Goal: Task Accomplishment & Management: Use online tool/utility

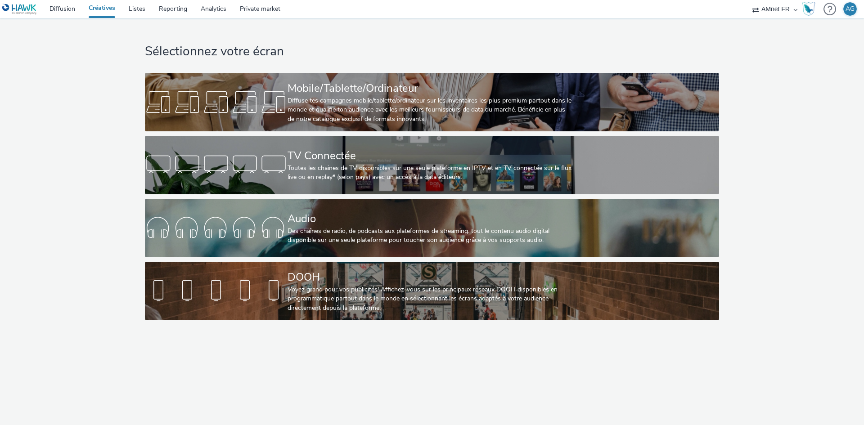
click at [753, 10] on div "AMnet FR Amplifi FR Amplifi FR - Poltronesofa Hawk (Tests 2021) INTERNAL - Sale…" at bounding box center [775, 9] width 54 height 18
click at [776, 11] on select "AMnet FR Amplifi FR Amplifi FR - Poltronesofa Hawk (Tests 2021) INTERNAL - Sale…" at bounding box center [775, 9] width 54 height 18
select select "2fc77e36-bb93-4aa3-9dff-dcb08e02eac6"
click at [748, 0] on select "AMnet FR Amplifi FR Amplifi FR - Poltronesofa Hawk (Tests 2021) INTERNAL - Sale…" at bounding box center [775, 9] width 54 height 18
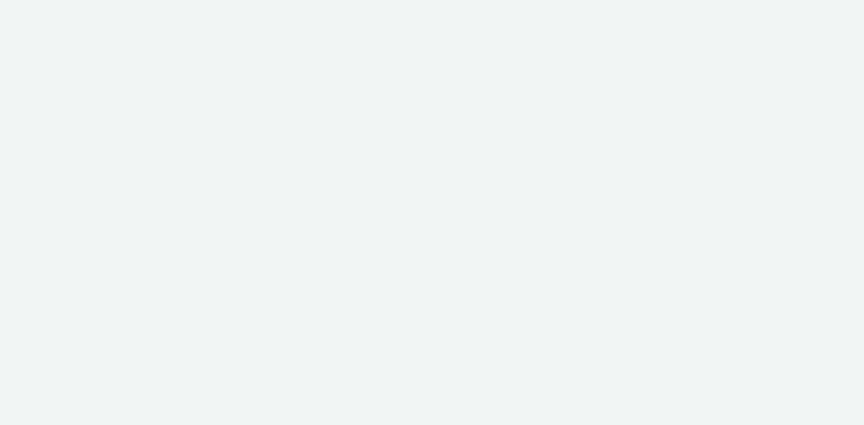
select select "2fc77e36-bb93-4aa3-9dff-dcb08e02eac6"
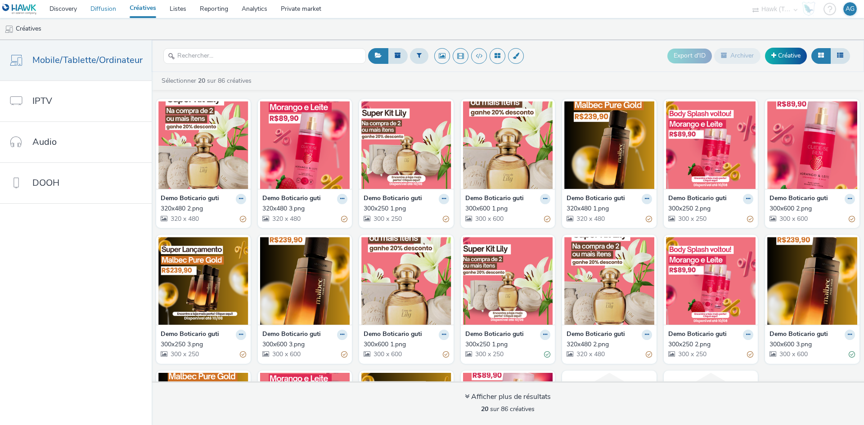
click at [111, 10] on link "Diffusion" at bounding box center [103, 9] width 39 height 18
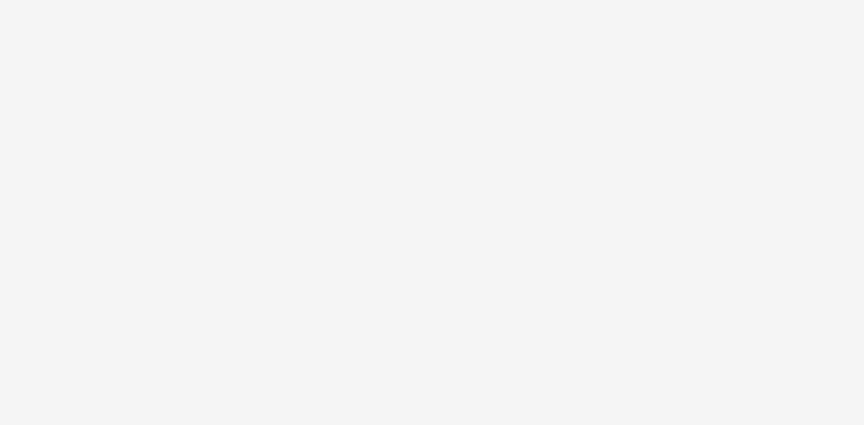
select select "2fc77e36-bb93-4aa3-9dff-dcb08e02eac6"
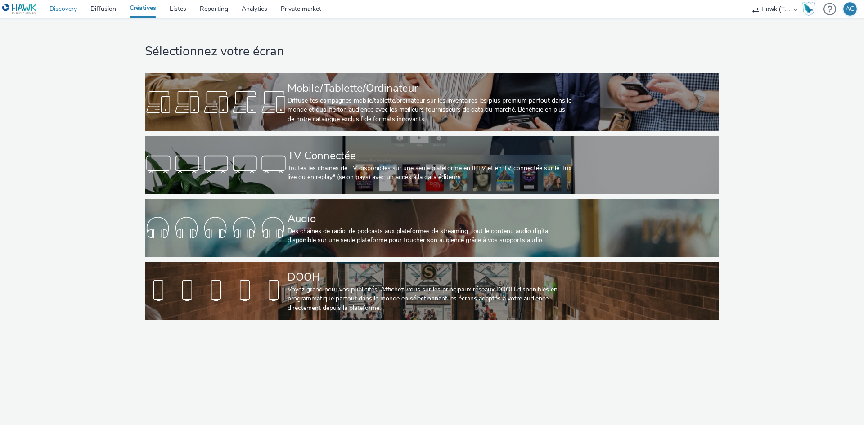
click at [68, 12] on link "Discovery" at bounding box center [63, 9] width 41 height 18
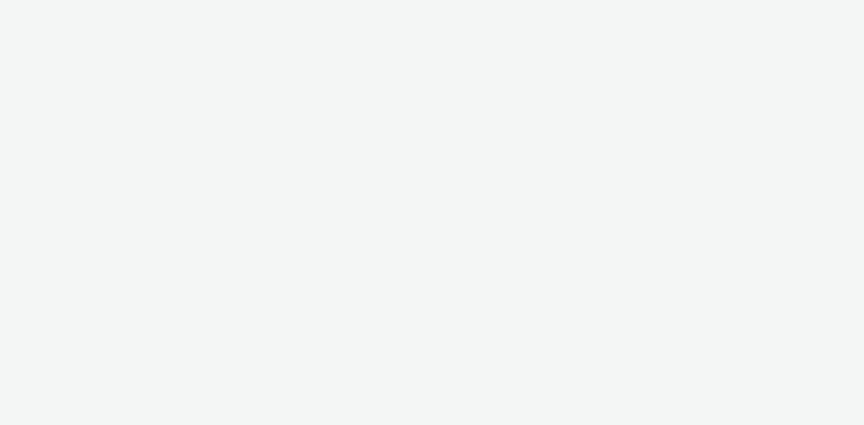
select select "2fc77e36-bb93-4aa3-9dff-dcb08e02eac6"
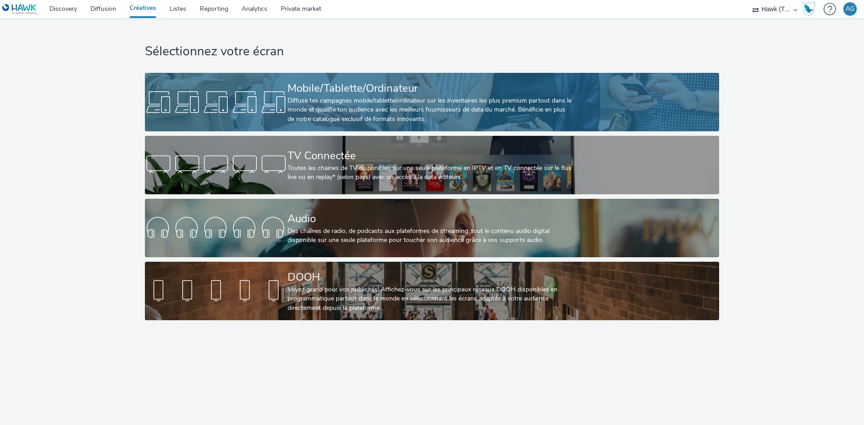
click at [264, 113] on div at bounding box center [216, 102] width 143 height 29
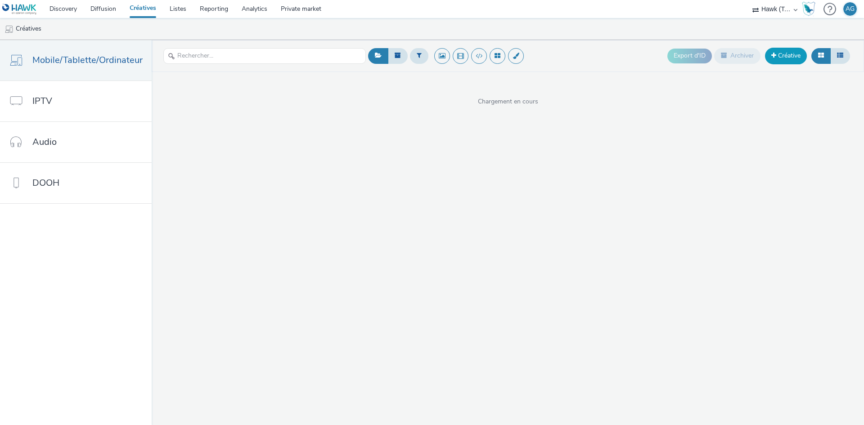
click at [775, 53] on span at bounding box center [773, 55] width 5 height 6
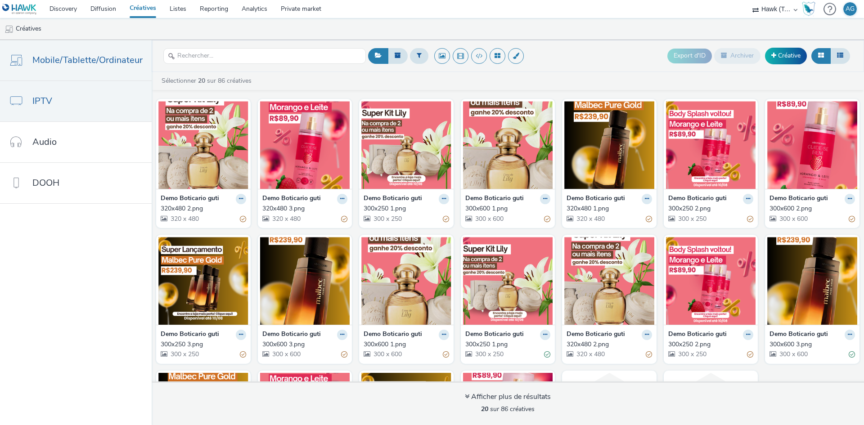
click at [86, 94] on link "IPTV" at bounding box center [76, 101] width 152 height 41
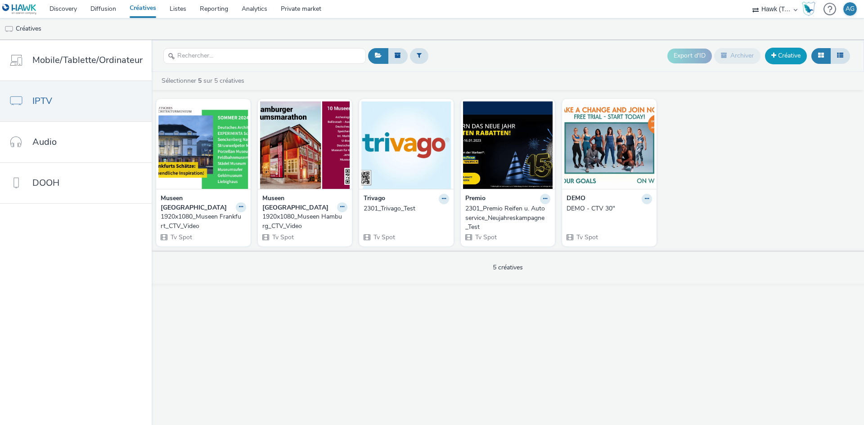
click at [801, 54] on link "Créative" at bounding box center [786, 56] width 42 height 16
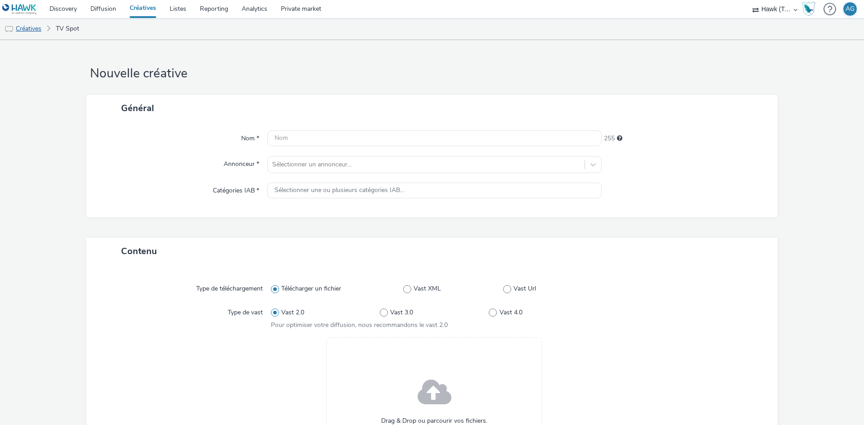
click at [25, 32] on link "Créatives" at bounding box center [23, 29] width 46 height 22
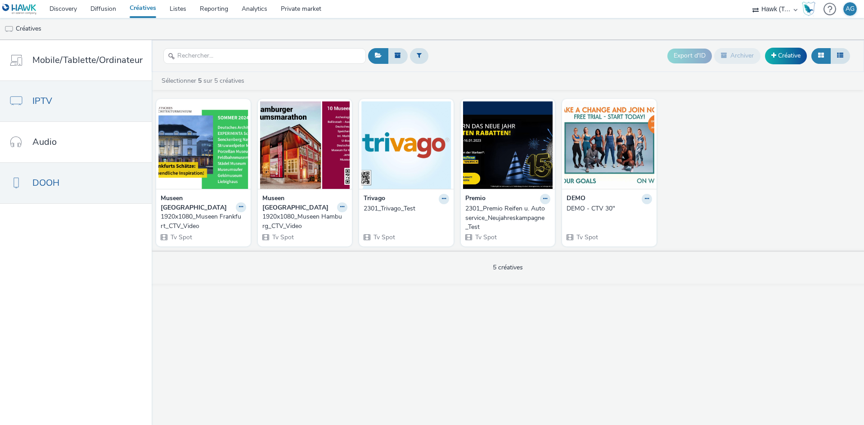
click at [59, 180] on span "DOOH" at bounding box center [45, 182] width 27 height 13
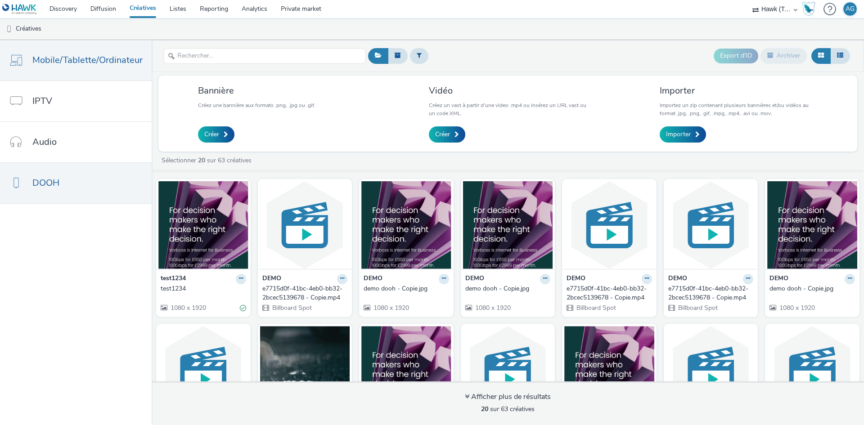
click at [95, 63] on span "Mobile/Tablette/Ordinateur" at bounding box center [87, 60] width 110 height 13
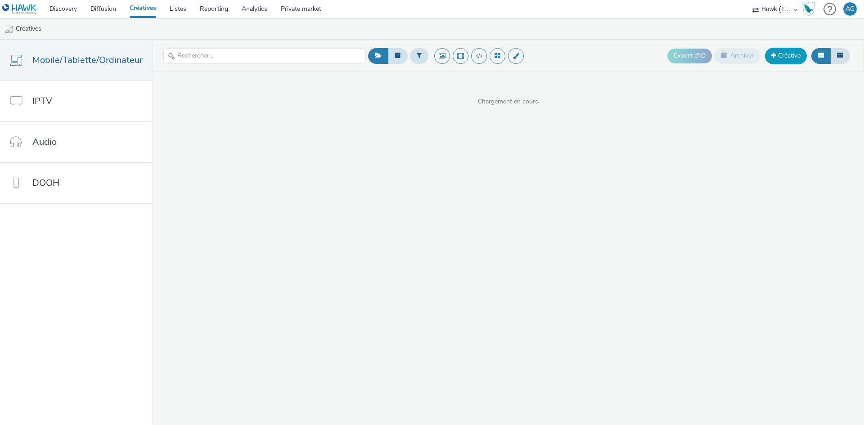
click at [796, 55] on link "Créative" at bounding box center [786, 56] width 42 height 16
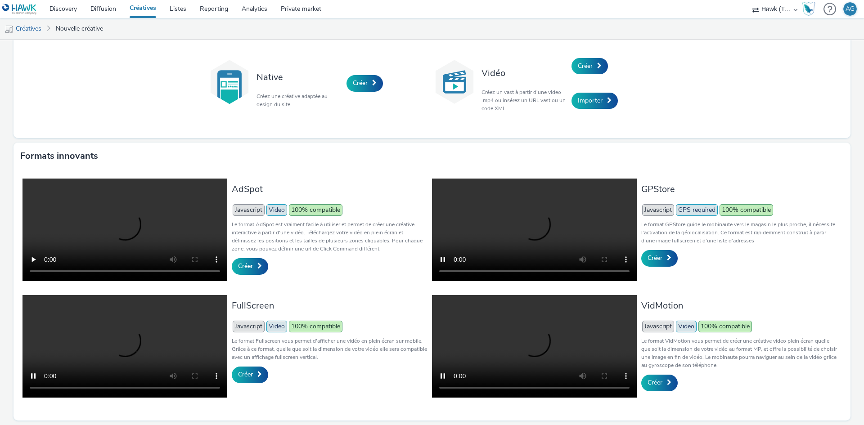
scroll to position [127, 0]
click at [667, 255] on span at bounding box center [669, 258] width 5 height 6
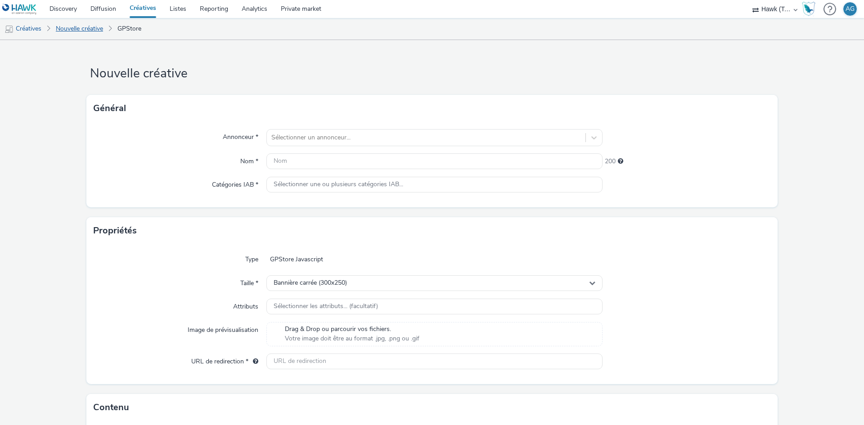
click at [88, 31] on link "Nouvelle créative" at bounding box center [79, 29] width 56 height 22
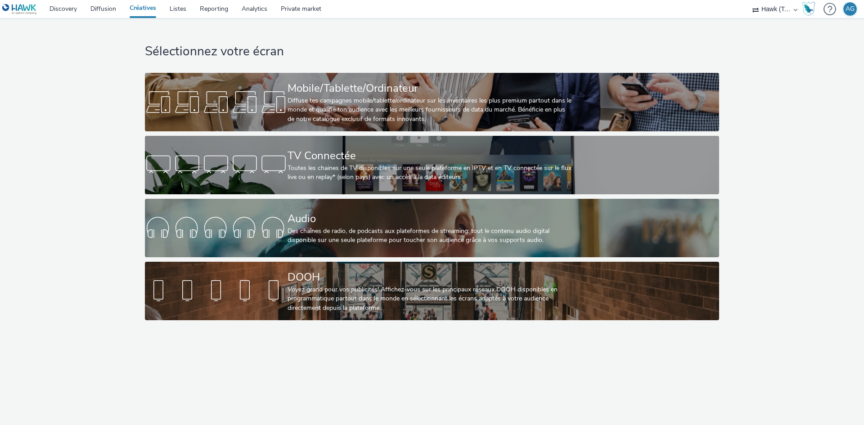
select select "2fc77e36-bb93-4aa3-9dff-dcb08e02eac6"
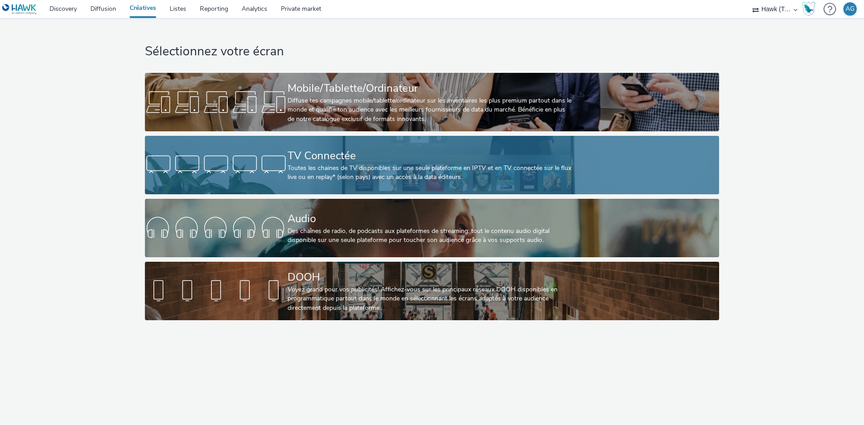
click at [315, 178] on div "Toutes les chaines de TV disponibles sur une seule plateforme en IPTV et en TV …" at bounding box center [430, 173] width 285 height 18
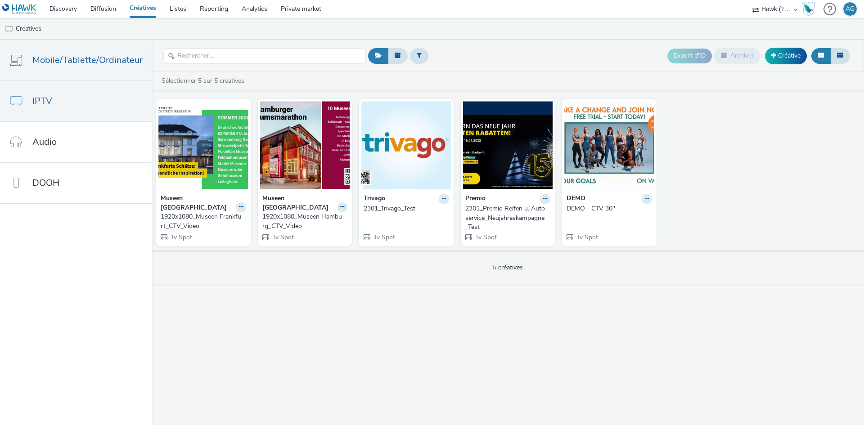
click at [74, 71] on link "Mobile/Tablette/Ordinateur" at bounding box center [76, 60] width 152 height 41
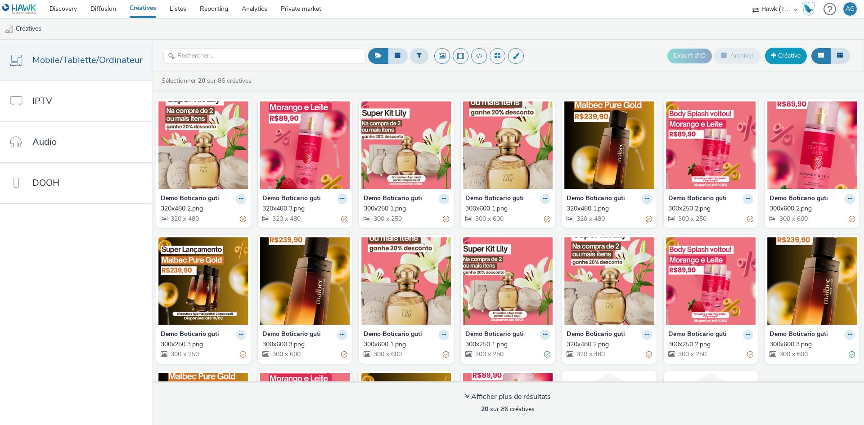
click at [780, 54] on link "Créative" at bounding box center [786, 56] width 42 height 16
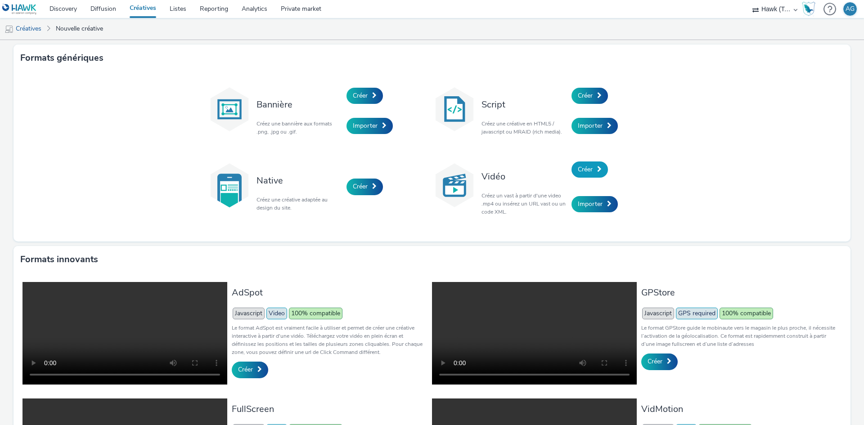
click at [592, 174] on link "Créer" at bounding box center [590, 170] width 36 height 16
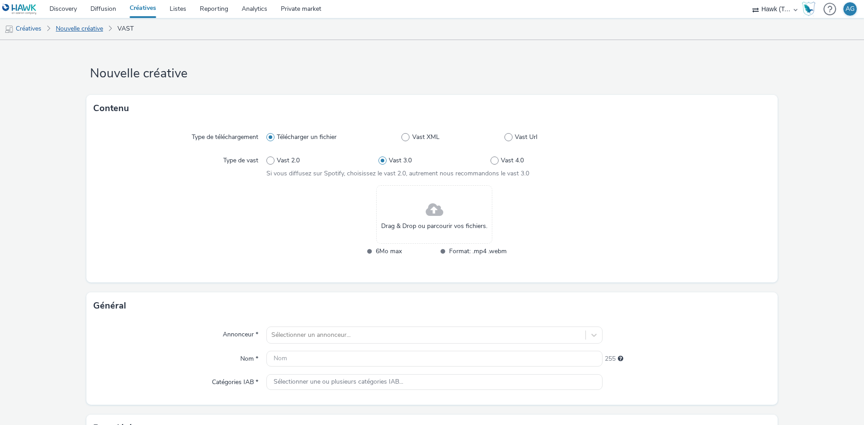
click at [98, 28] on link "Nouvelle créative" at bounding box center [79, 29] width 56 height 22
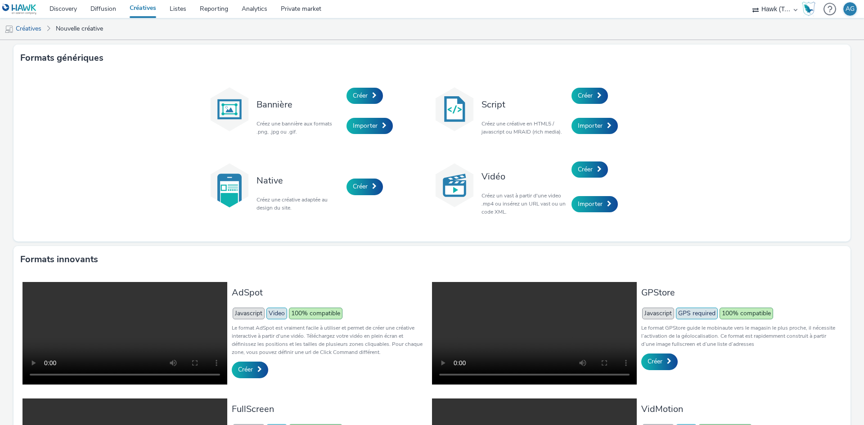
scroll to position [0, 0]
